Goal: Task Accomplishment & Management: Manage account settings

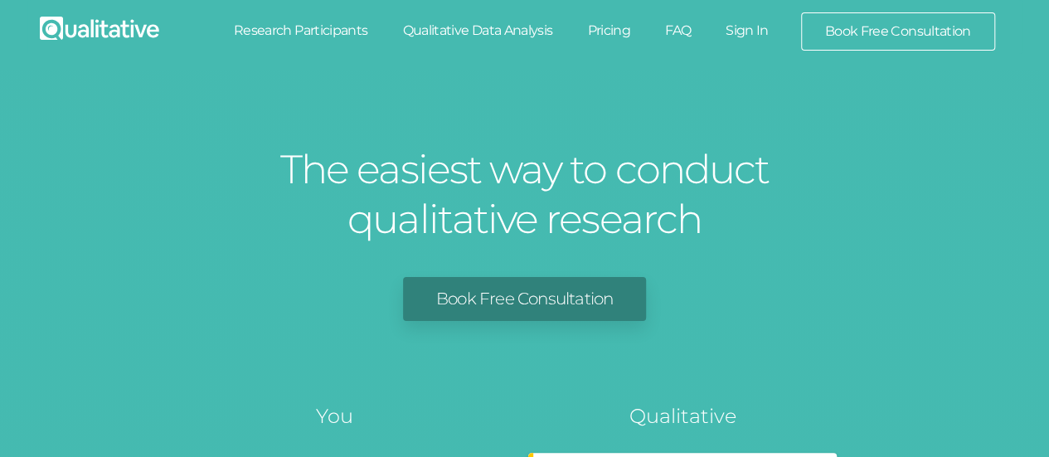
click at [752, 31] on link "Sign In" at bounding box center [747, 30] width 78 height 36
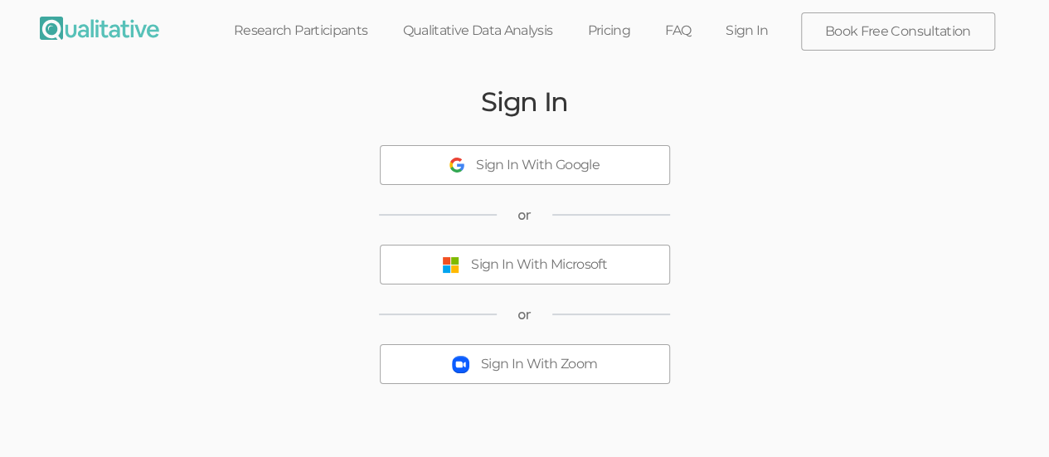
click at [611, 279] on button "Sign In With Microsoft" at bounding box center [525, 265] width 290 height 40
click at [576, 272] on div "Sign In With Microsoft" at bounding box center [539, 264] width 136 height 19
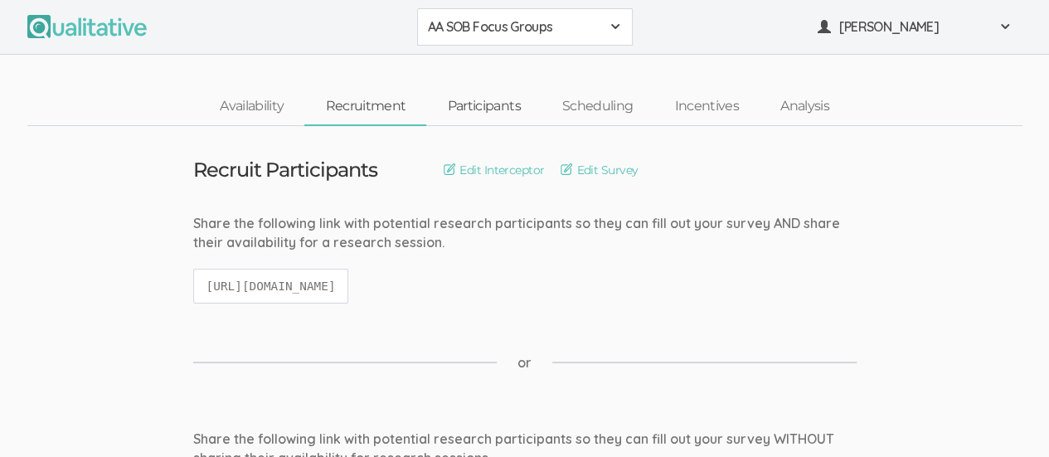
click at [502, 100] on link "Participants" at bounding box center [483, 107] width 114 height 36
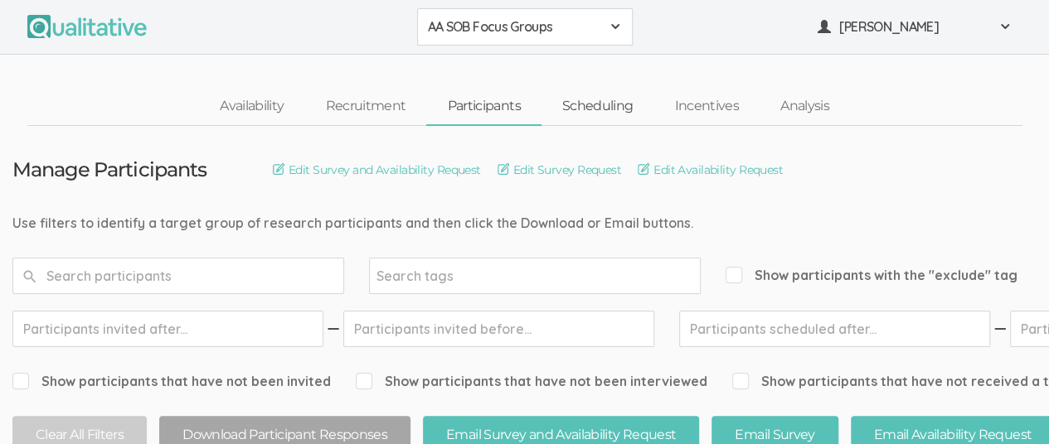
click at [609, 108] on link "Scheduling" at bounding box center [597, 107] width 113 height 36
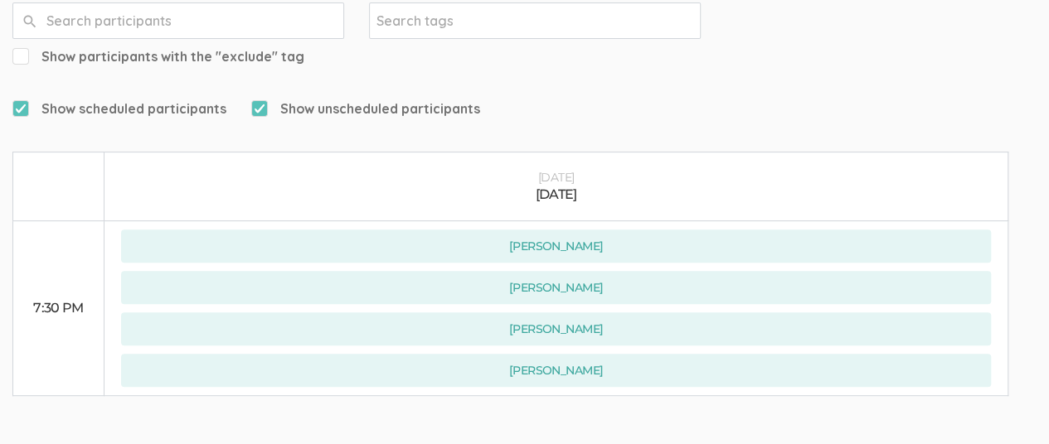
scroll to position [295, 0]
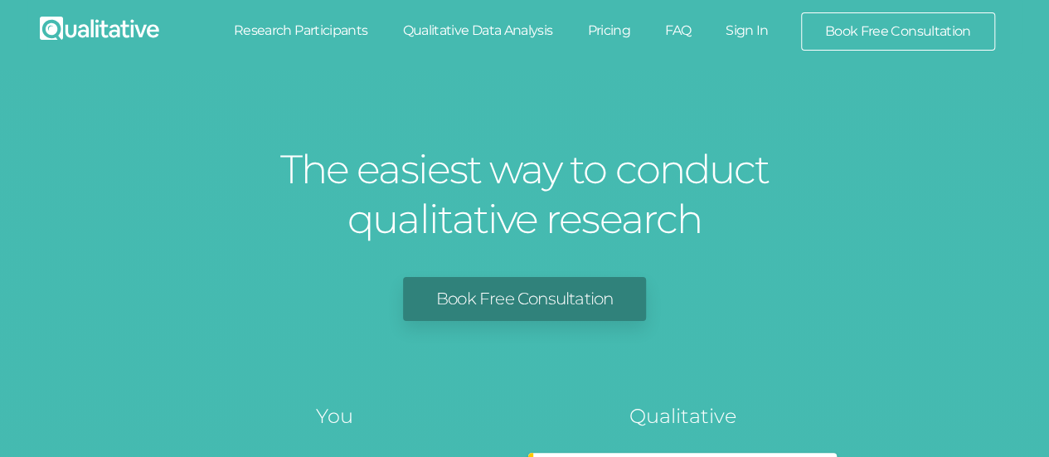
click at [758, 30] on link "Sign In" at bounding box center [747, 30] width 78 height 36
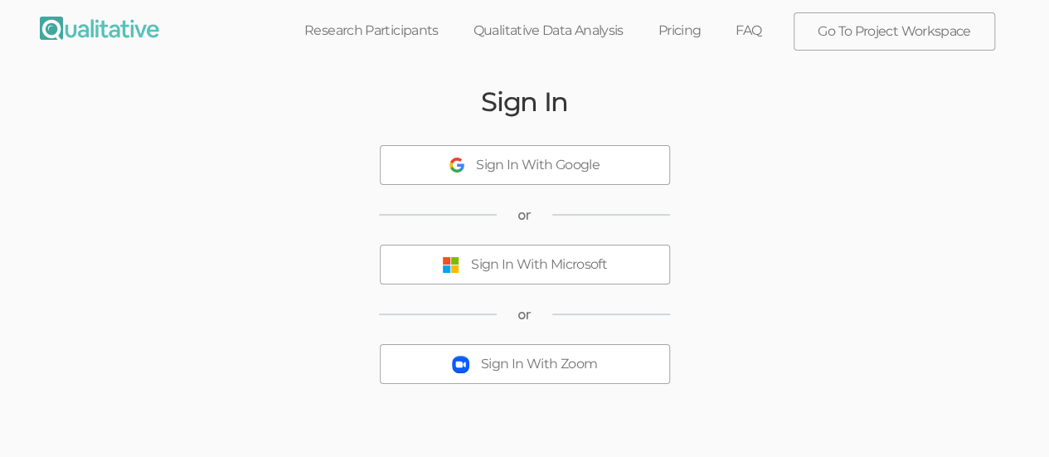
click at [594, 273] on div "Sign In With Microsoft" at bounding box center [539, 264] width 136 height 19
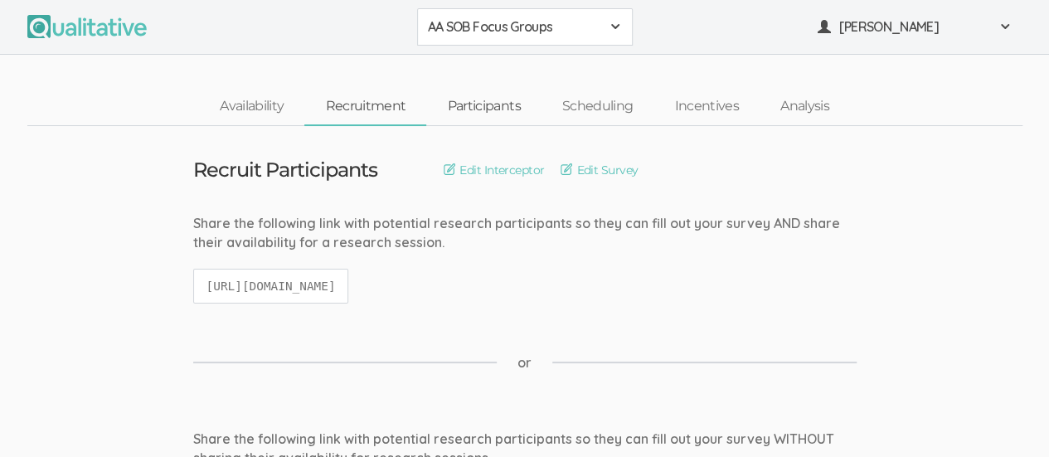
click at [494, 114] on link "Participants" at bounding box center [483, 107] width 114 height 36
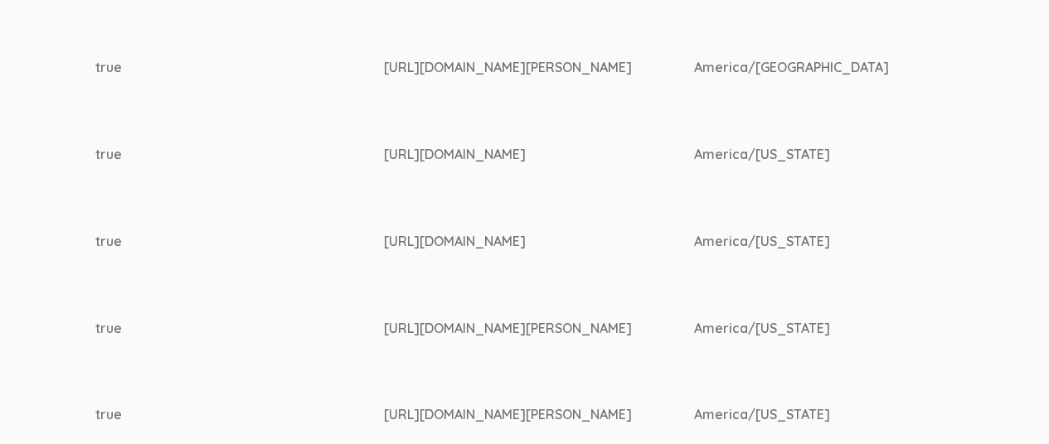
scroll to position [740, 2615]
drag, startPoint x: 438, startPoint y: 145, endPoint x: 590, endPoint y: 172, distance: 154.1
click at [590, 172] on td "https://www.linkedin.com/in/princesse-pierre-789b7a31b/" at bounding box center [539, 154] width 310 height 87
copy div "https://www.linkedin.com/in/princesse-pierre-789b7a31b/"
